Goal: Task Accomplishment & Management: Use online tool/utility

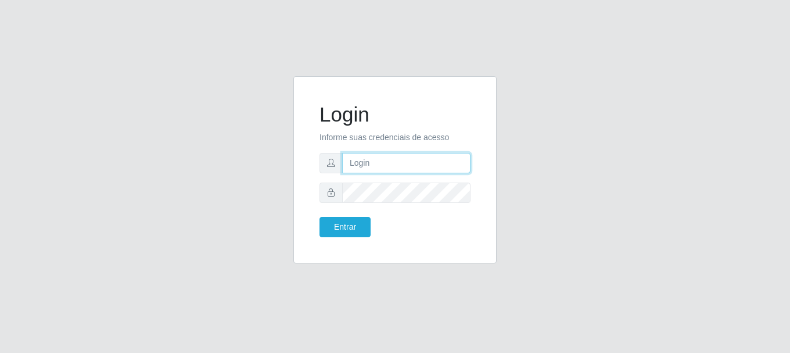
click at [399, 161] on input "text" at bounding box center [406, 163] width 128 height 20
type input "[EMAIL_ADDRESS][DOMAIN_NAME]"
click at [413, 207] on form "Login Informe suas credenciais de acesso [EMAIL_ADDRESS][DOMAIN_NAME] Entrar" at bounding box center [395, 169] width 151 height 135
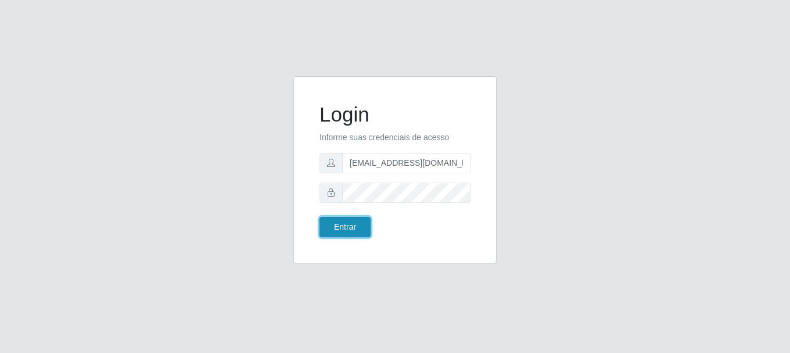
click at [361, 231] on button "Entrar" at bounding box center [345, 227] width 51 height 20
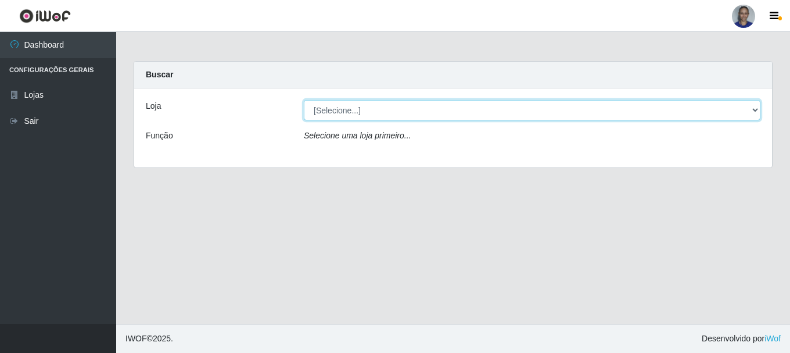
click at [736, 109] on select "[Selecione...] Supermercado [GEOGRAPHIC_DATA]" at bounding box center [532, 110] width 457 height 20
select select "165"
click at [304, 100] on select "[Selecione...] Supermercado [GEOGRAPHIC_DATA]" at bounding box center [532, 110] width 457 height 20
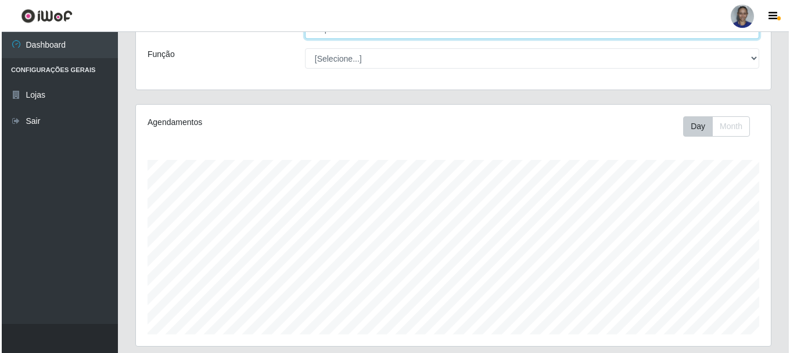
scroll to position [264, 0]
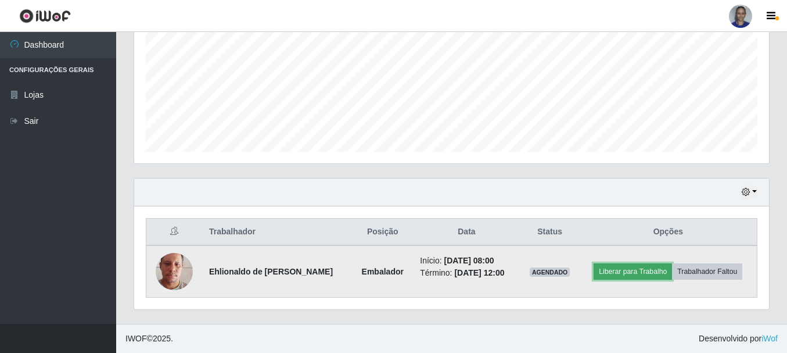
click at [623, 268] on button "Liberar para Trabalho" at bounding box center [633, 271] width 78 height 16
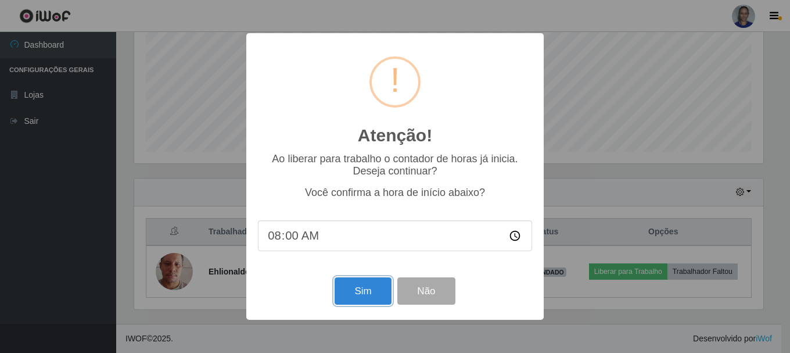
drag, startPoint x: 361, startPoint y: 295, endPoint x: 368, endPoint y: 288, distance: 9.9
click at [361, 294] on button "Sim" at bounding box center [363, 290] width 56 height 27
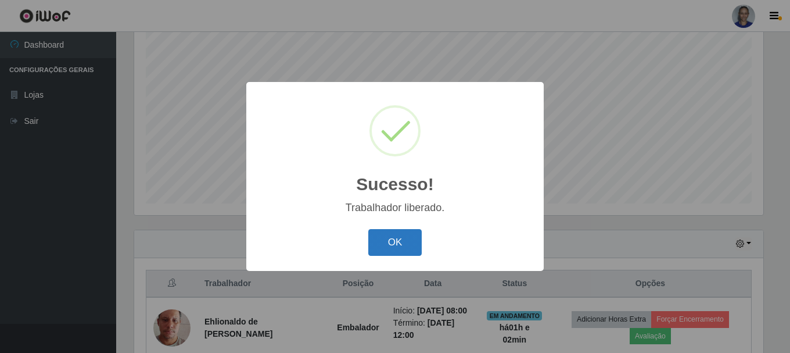
click at [385, 245] on button "OK" at bounding box center [395, 242] width 54 height 27
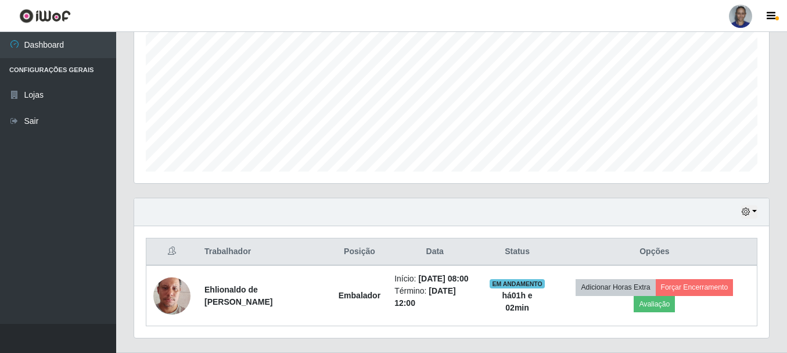
scroll to position [272, 0]
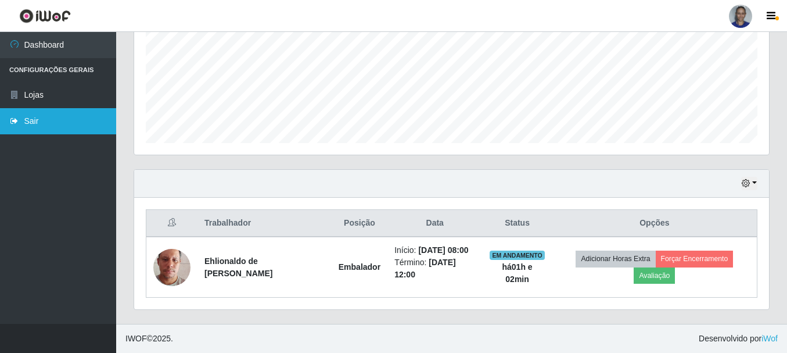
click at [84, 123] on link "Sair" at bounding box center [58, 121] width 116 height 26
